Goal: Use online tool/utility: Utilize a website feature to perform a specific function

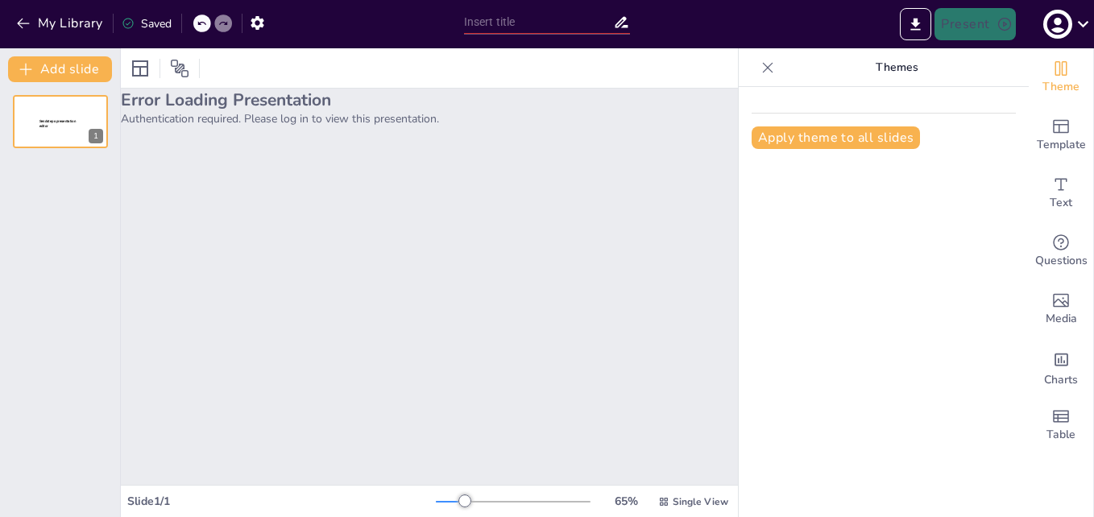
click at [685, 311] on div "Error Loading Presentation Authentication required. Please log in to view this …" at bounding box center [429, 287] width 617 height 396
click at [1085, 24] on icon at bounding box center [1083, 24] width 11 height 6
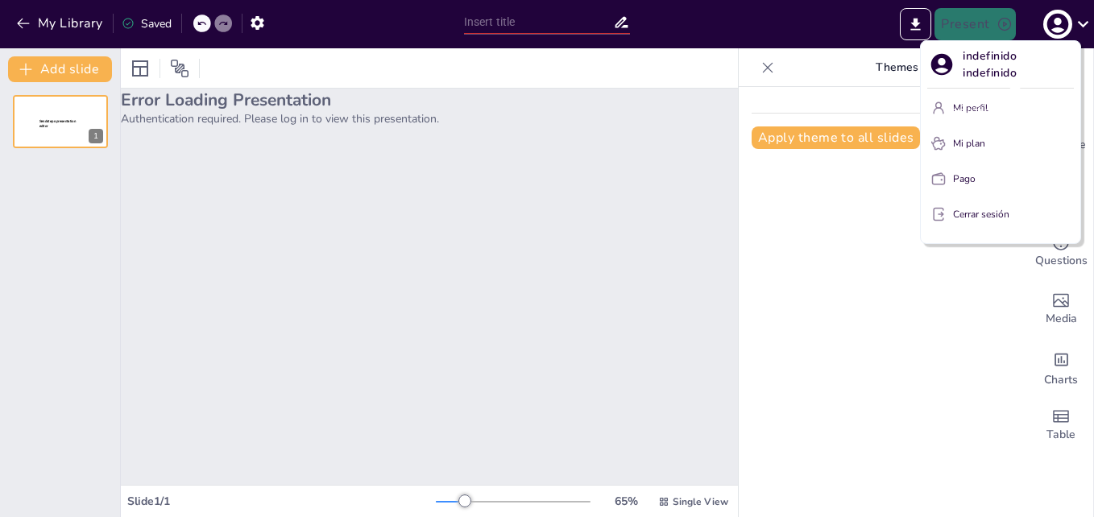
click at [976, 102] on font "indefinido indefinido" at bounding box center [1013, 111] width 134 height 18
